Goal: Transaction & Acquisition: Purchase product/service

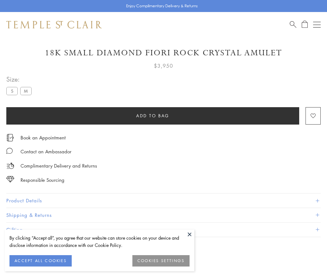
scroll to position [16, 0]
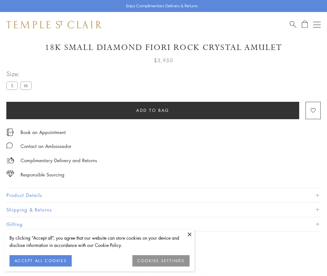
click at [153, 110] on span "Add to bag" at bounding box center [152, 110] width 33 height 7
